Goal: Leave review/rating: Share an evaluation or opinion about a product, service, or content

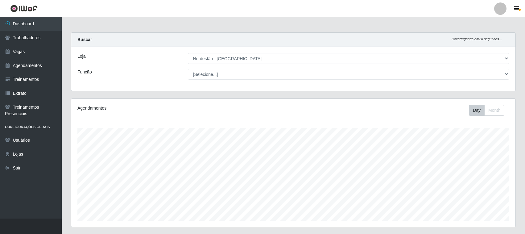
select select "420"
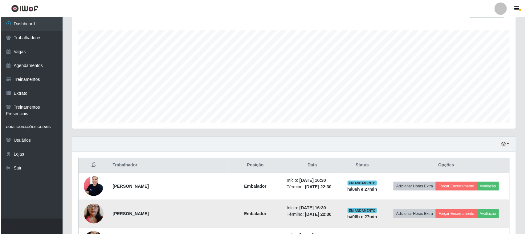
scroll to position [165, 0]
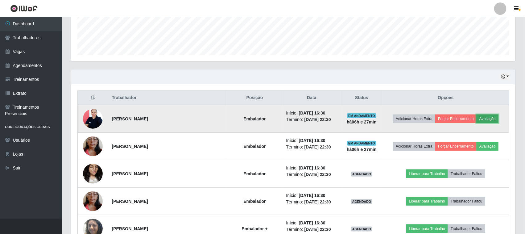
click at [489, 117] on button "Avaliação" at bounding box center [487, 118] width 22 height 9
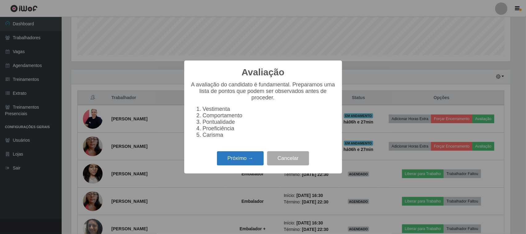
click at [259, 161] on button "Próximo →" at bounding box center [240, 158] width 47 height 14
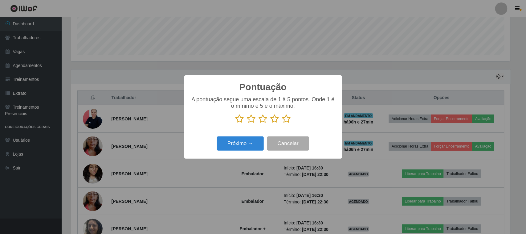
click at [287, 119] on icon at bounding box center [286, 118] width 9 height 9
click at [282, 123] on input "radio" at bounding box center [282, 123] width 0 height 0
click at [257, 144] on button "Próximo →" at bounding box center [240, 143] width 47 height 14
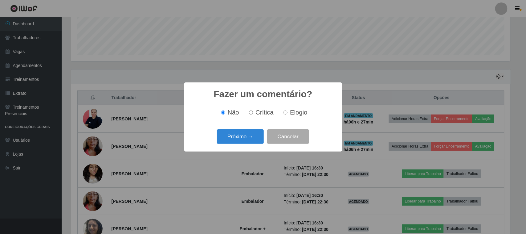
click at [294, 112] on span "Elogio" at bounding box center [298, 112] width 17 height 7
click at [288, 112] on input "Elogio" at bounding box center [286, 112] width 4 height 4
radio input "true"
click at [234, 143] on button "Próximo →" at bounding box center [240, 136] width 47 height 14
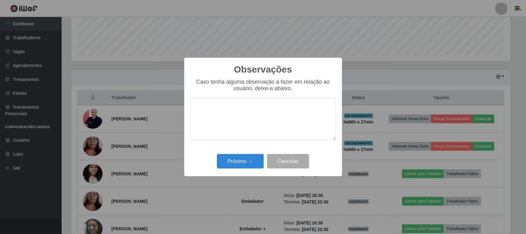
click at [255, 122] on textarea at bounding box center [262, 119] width 145 height 42
type textarea "pontual"
click at [251, 155] on button "Próximo →" at bounding box center [240, 161] width 47 height 14
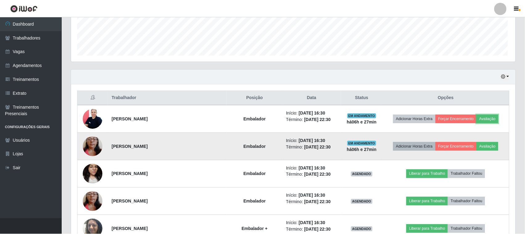
scroll to position [128, 444]
click at [492, 148] on button "Avaliação" at bounding box center [487, 146] width 22 height 9
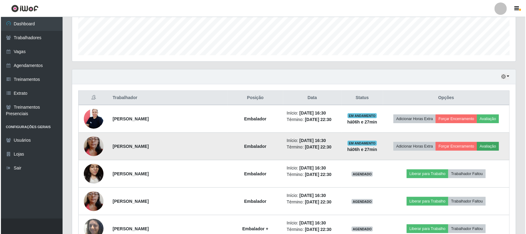
scroll to position [128, 439]
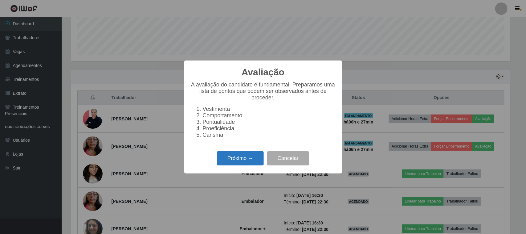
click at [257, 159] on button "Próximo →" at bounding box center [240, 158] width 47 height 14
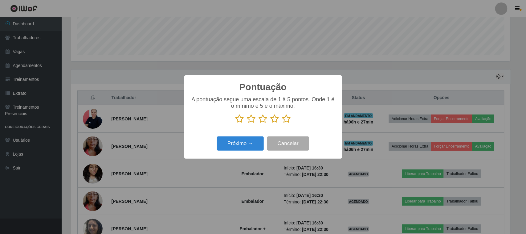
click at [288, 116] on icon at bounding box center [286, 118] width 9 height 9
click at [282, 123] on input "radio" at bounding box center [282, 123] width 0 height 0
click at [252, 141] on button "Próximo →" at bounding box center [240, 143] width 47 height 14
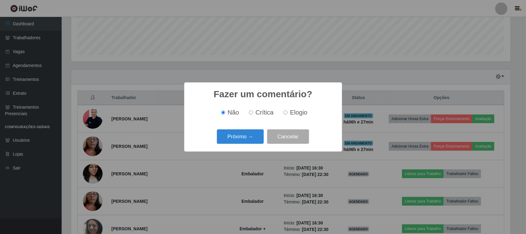
click at [291, 110] on span "Elogio" at bounding box center [298, 112] width 17 height 7
click at [288, 110] on input "Elogio" at bounding box center [286, 112] width 4 height 4
radio input "true"
click at [241, 137] on button "Próximo →" at bounding box center [240, 136] width 47 height 14
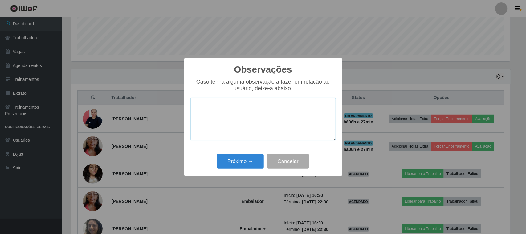
click at [251, 128] on textarea at bounding box center [262, 119] width 145 height 42
type textarea "pontual"
click at [239, 162] on button "Próximo →" at bounding box center [240, 161] width 47 height 14
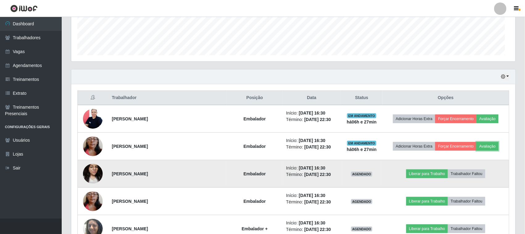
scroll to position [128, 444]
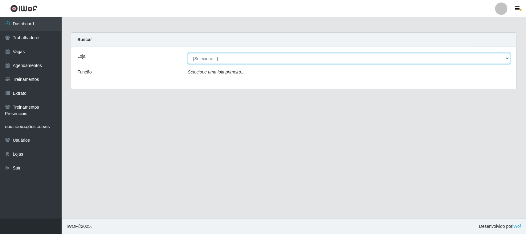
click at [278, 59] on select "[Selecione...] Nordestão - [GEOGRAPHIC_DATA]" at bounding box center [349, 58] width 322 height 11
select select "420"
click at [188, 53] on select "[Selecione...] Nordestão - Santa Catarina" at bounding box center [349, 58] width 322 height 11
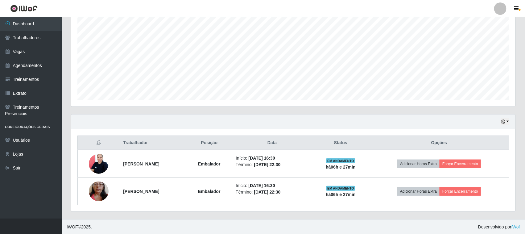
scroll to position [121, 0]
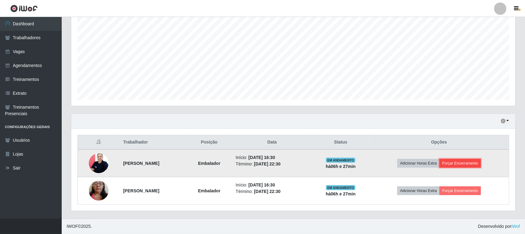
click at [456, 161] on button "Forçar Encerramento" at bounding box center [459, 163] width 41 height 9
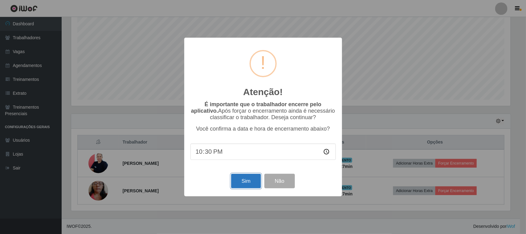
click at [247, 179] on button "Sim" at bounding box center [246, 181] width 30 height 14
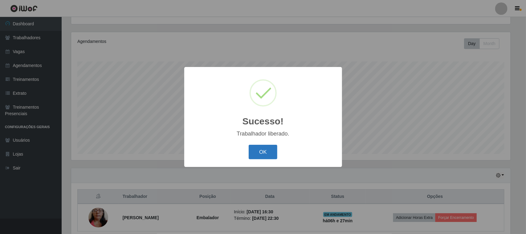
click at [259, 147] on button "OK" at bounding box center [263, 152] width 29 height 14
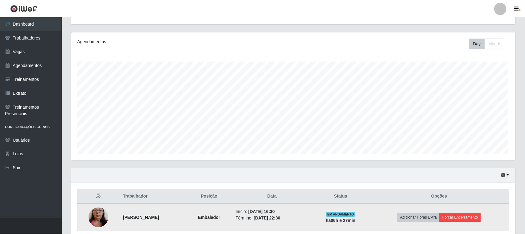
scroll to position [128, 444]
click at [475, 219] on button "Forçar Encerramento" at bounding box center [459, 217] width 41 height 9
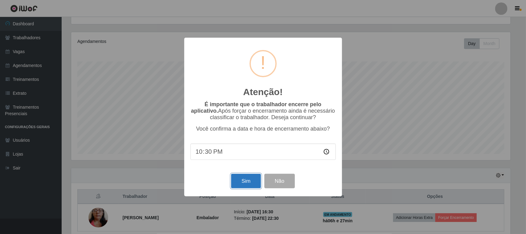
click at [252, 184] on button "Sim" at bounding box center [246, 181] width 30 height 14
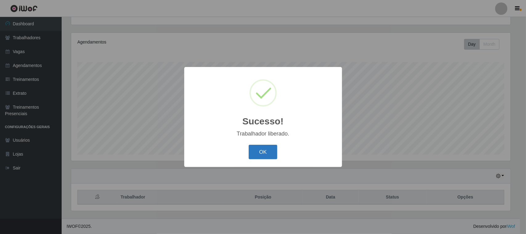
click at [258, 147] on button "OK" at bounding box center [263, 152] width 29 height 14
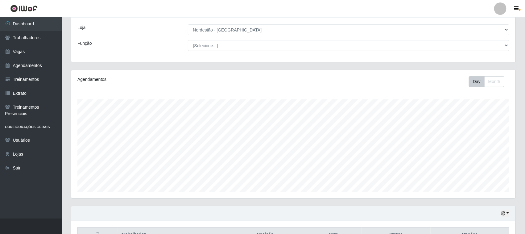
scroll to position [0, 0]
